Goal: Communication & Community: Answer question/provide support

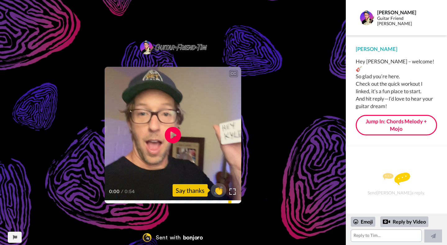
click at [169, 136] on icon at bounding box center [173, 135] width 16 height 16
click at [370, 238] on textarea at bounding box center [386, 235] width 71 height 12
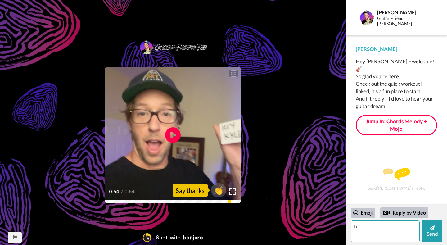
type textarea "[PERSON_NAME]"
click at [401, 224] on textarea "Hey [PERSON_NAME], this is amazing; personalized greeting video!? Hard to scale…" at bounding box center [385, 231] width 69 height 22
click at [396, 235] on textarea "Hey [PERSON_NAME], this is amazing; personalized greeting video!? Hard to scale…" at bounding box center [385, 231] width 69 height 22
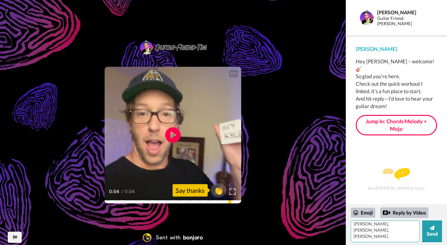
scroll to position [105, 0]
type textarea "Hey [PERSON_NAME], this is amazing; personalized greeting video!? Hard to scale…"
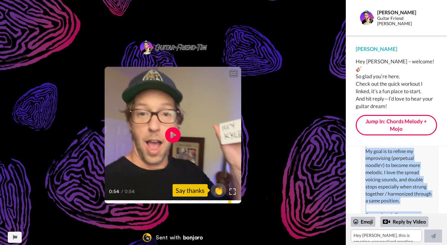
scroll to position [65, 0]
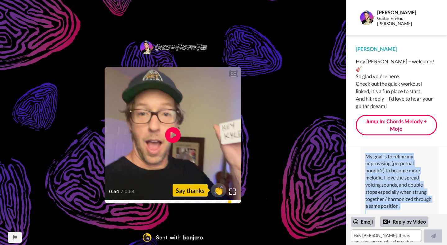
drag, startPoint x: 427, startPoint y: 168, endPoint x: 362, endPoint y: 141, distance: 70.5
click at [362, 141] on div "[PERSON_NAME] Hey [PERSON_NAME], this is amazing; personalized greeting video!?…" at bounding box center [399, 192] width 78 height 196
copy div "My goal is to refine my improvising (perpetual noodle'r) to become more melodic…"
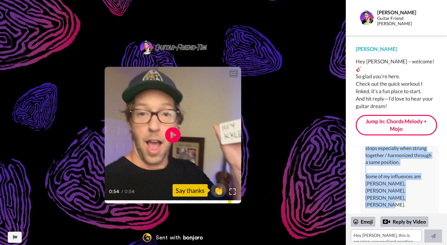
scroll to position [109, 0]
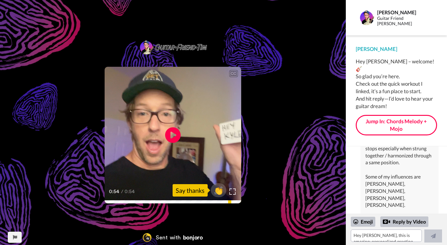
click at [394, 185] on div "Hey [PERSON_NAME], this is amazing; personalized greeting video!? Hard to scale…" at bounding box center [399, 152] width 68 height 170
click at [303, 197] on div "CC Play/Pause 0:54 / 0:54 👏 Say thanks" at bounding box center [173, 126] width 346 height 173
click at [176, 131] on icon at bounding box center [173, 135] width 16 height 16
click at [384, 118] on link "Jump In: Chords Melody + Mojo" at bounding box center [395, 125] width 81 height 21
click at [295, 143] on div "CC Play/Pause That was the last one I saw [PERSON_NAME]'s name pop up. 0:11 / 0…" at bounding box center [173, 126] width 346 height 173
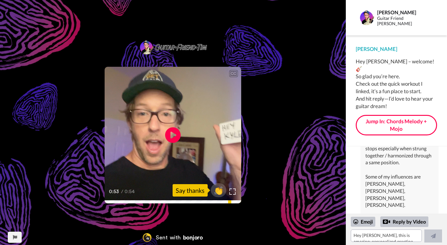
click at [391, 183] on div "Hey [PERSON_NAME], this is amazing; personalized greeting video!? Hard to scale…" at bounding box center [399, 152] width 68 height 170
click at [309, 190] on div "CC Play/Pause 0:53 / 0:54 👏 Say thanks" at bounding box center [173, 126] width 346 height 173
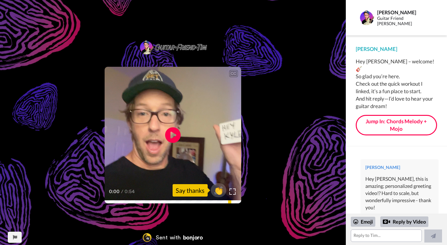
scroll to position [109, 0]
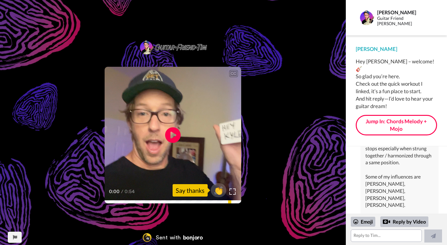
click at [288, 143] on div "CC Play/Pause 0:00 / 0:54 👏 Say thanks" at bounding box center [173, 126] width 346 height 173
